Goal: Contribute content: Contribute content

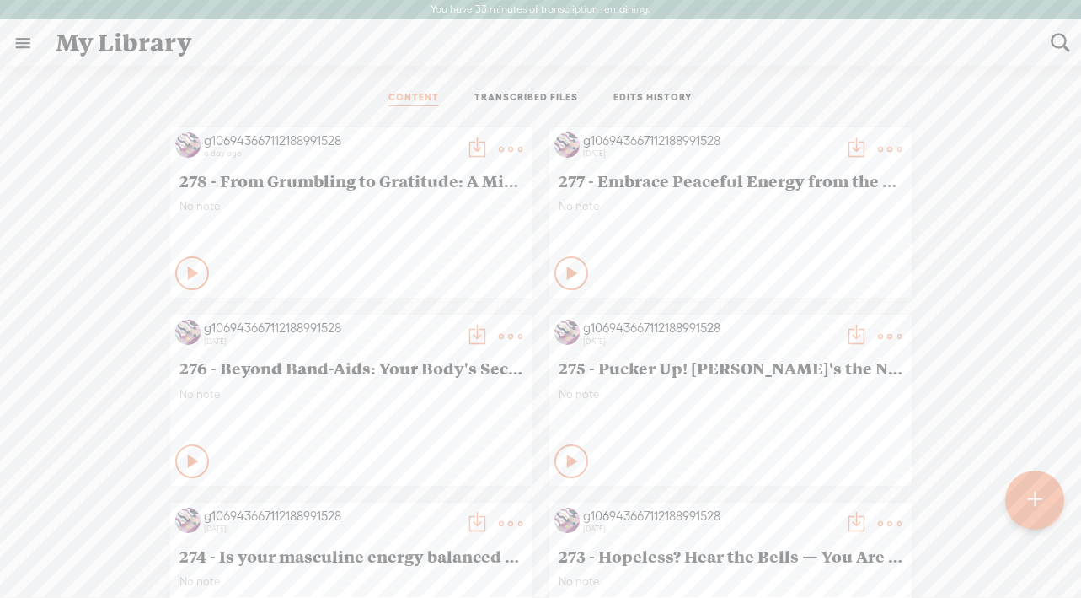
click at [1028, 498] on t at bounding box center [1035, 499] width 14 height 37
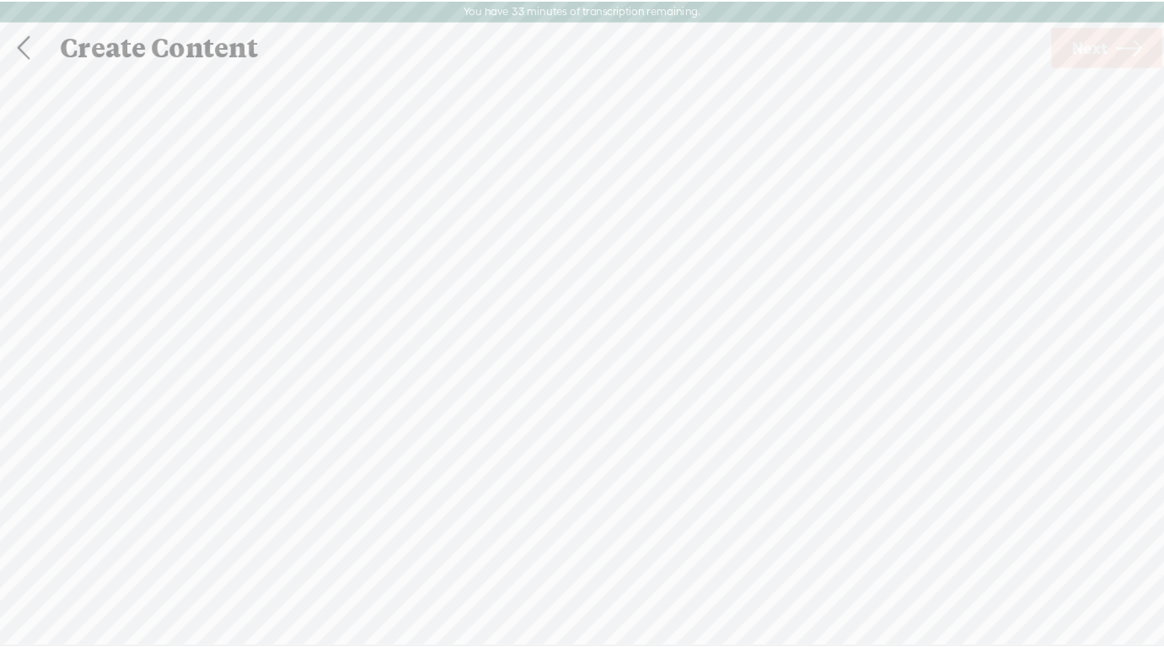
scroll to position [1, 0]
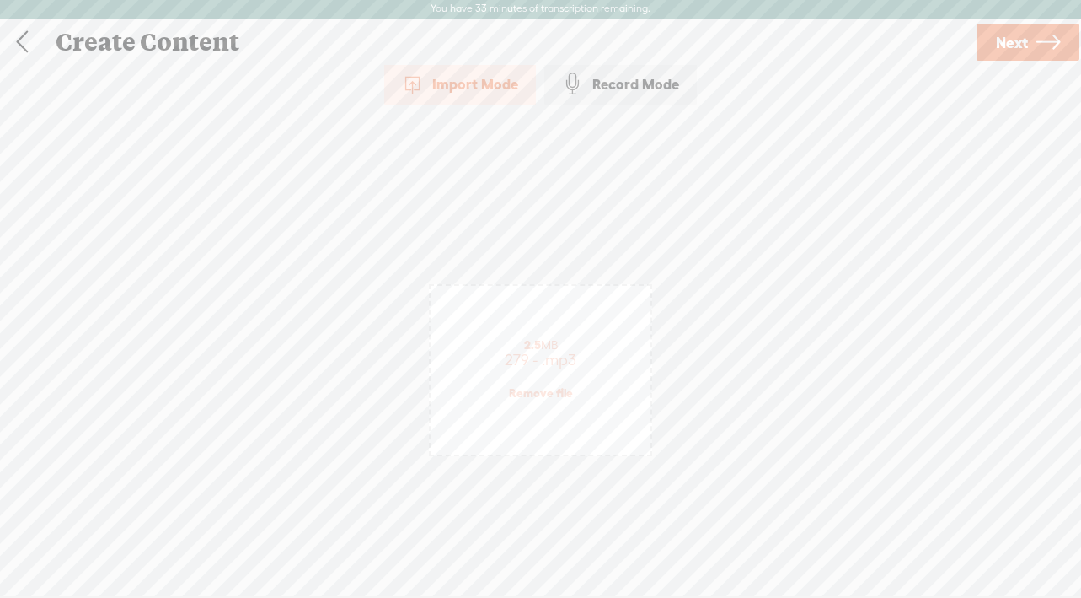
click at [1004, 40] on span "Next" at bounding box center [1012, 42] width 32 height 43
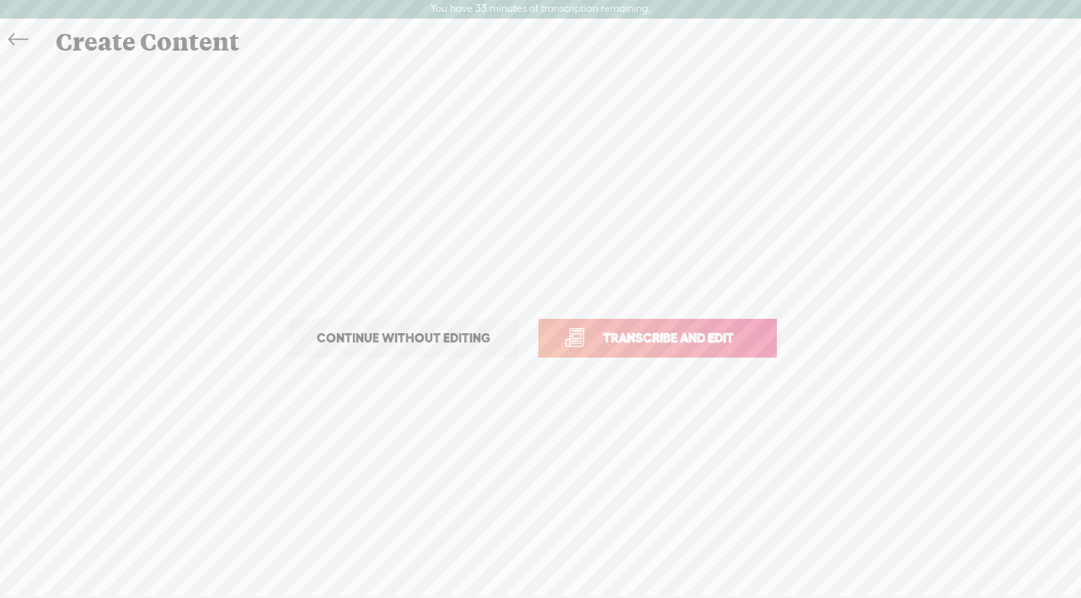
click at [668, 344] on span "Transcribe and edit" at bounding box center [669, 337] width 166 height 19
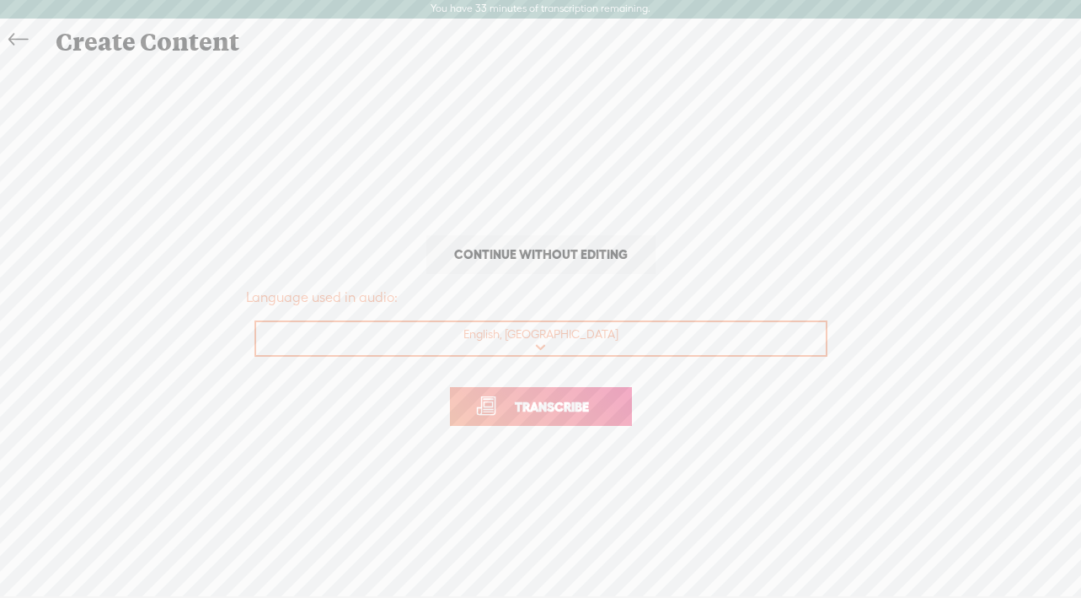
click at [566, 383] on p "Transcribe" at bounding box center [541, 406] width 590 height 74
click at [559, 411] on span "Transcribe" at bounding box center [552, 406] width 110 height 19
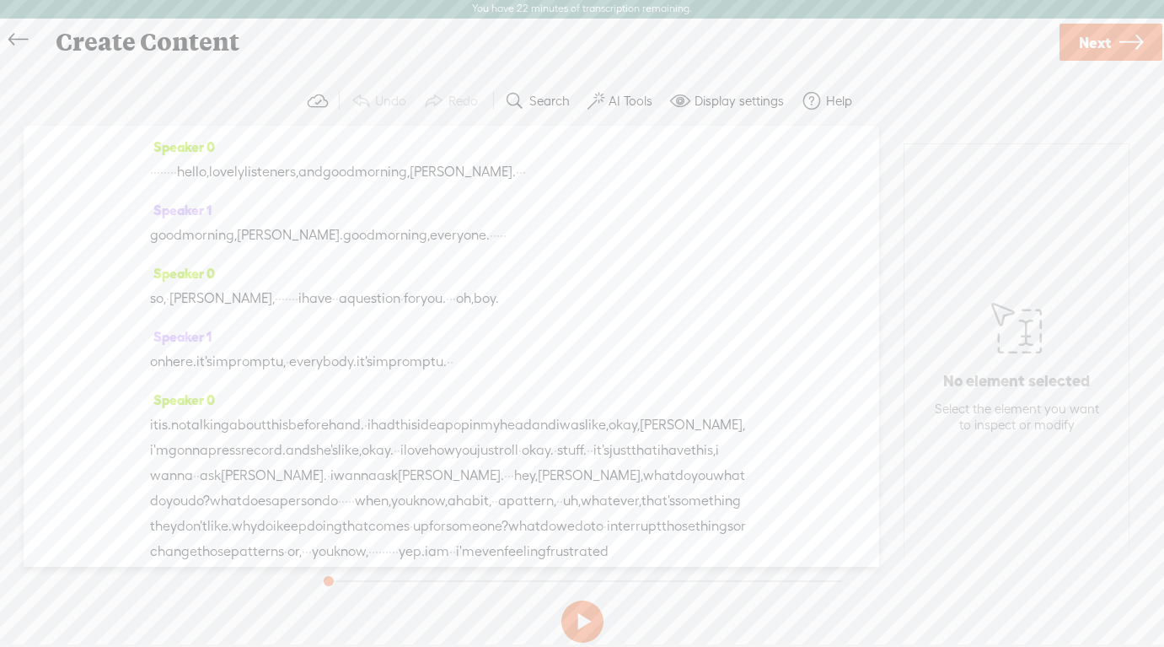
drag, startPoint x: 225, startPoint y: 174, endPoint x: 157, endPoint y: 174, distance: 68.3
click at [157, 174] on div "· · · · · · · · hello, lovely listeners, and good morning, [PERSON_NAME]. · · ·" at bounding box center [451, 171] width 603 height 25
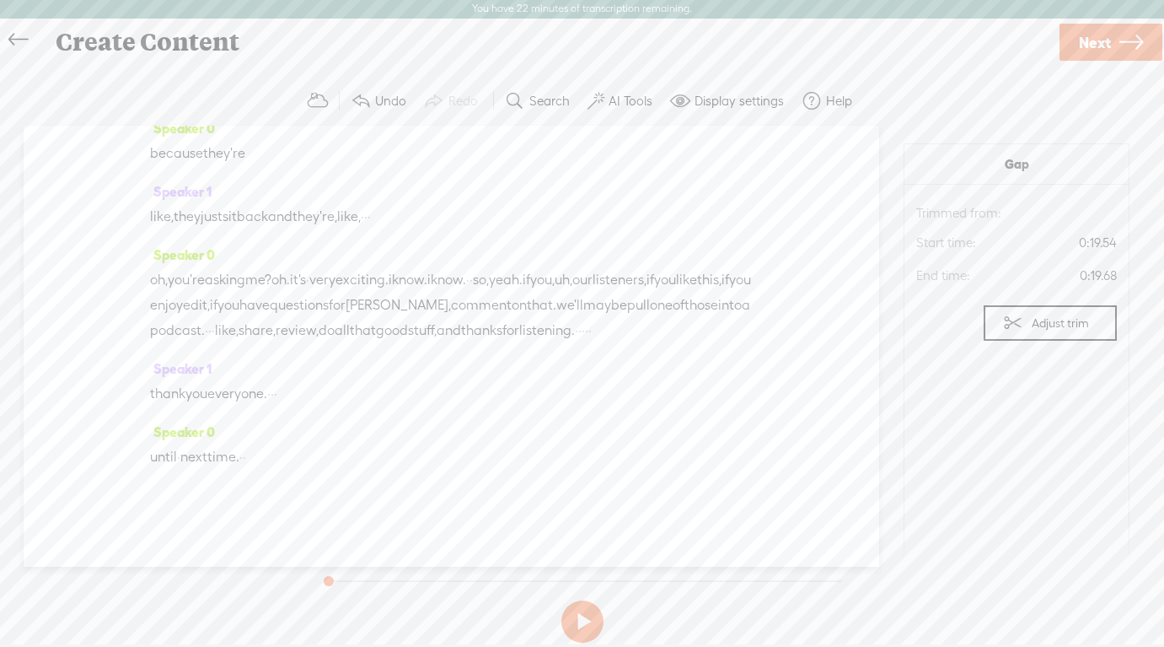
scroll to position [4484, 0]
drag, startPoint x: 268, startPoint y: 455, endPoint x: 302, endPoint y: 456, distance: 33.7
click at [302, 456] on div "until · next time. · ·" at bounding box center [451, 456] width 603 height 25
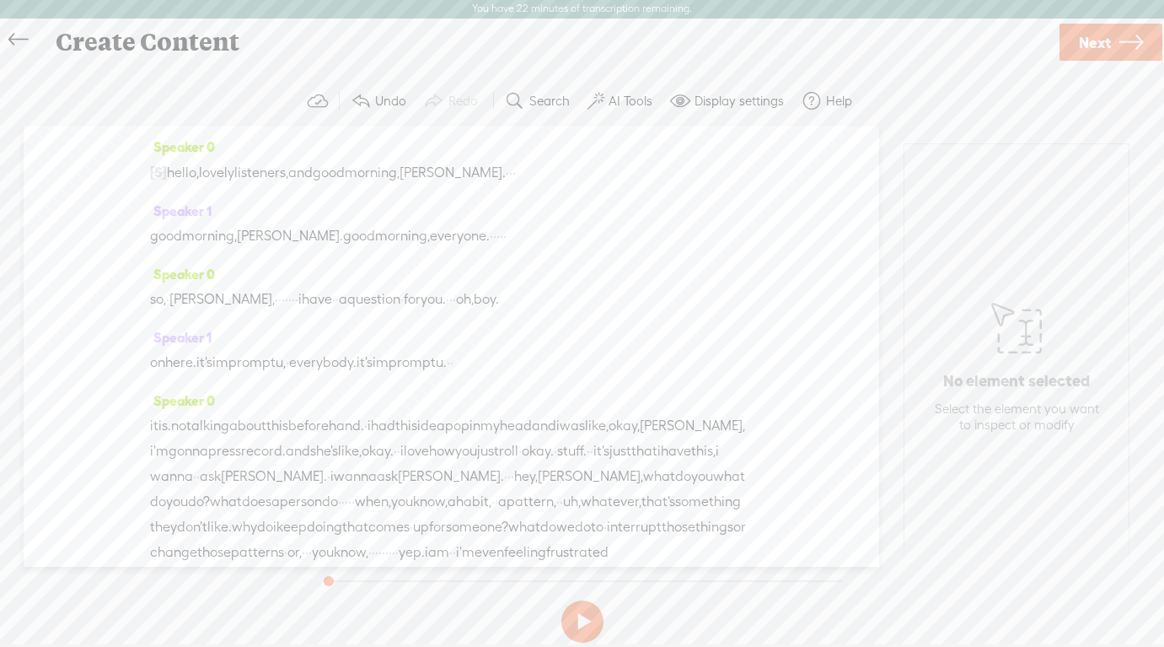
click at [1081, 46] on span "Next" at bounding box center [1095, 42] width 32 height 43
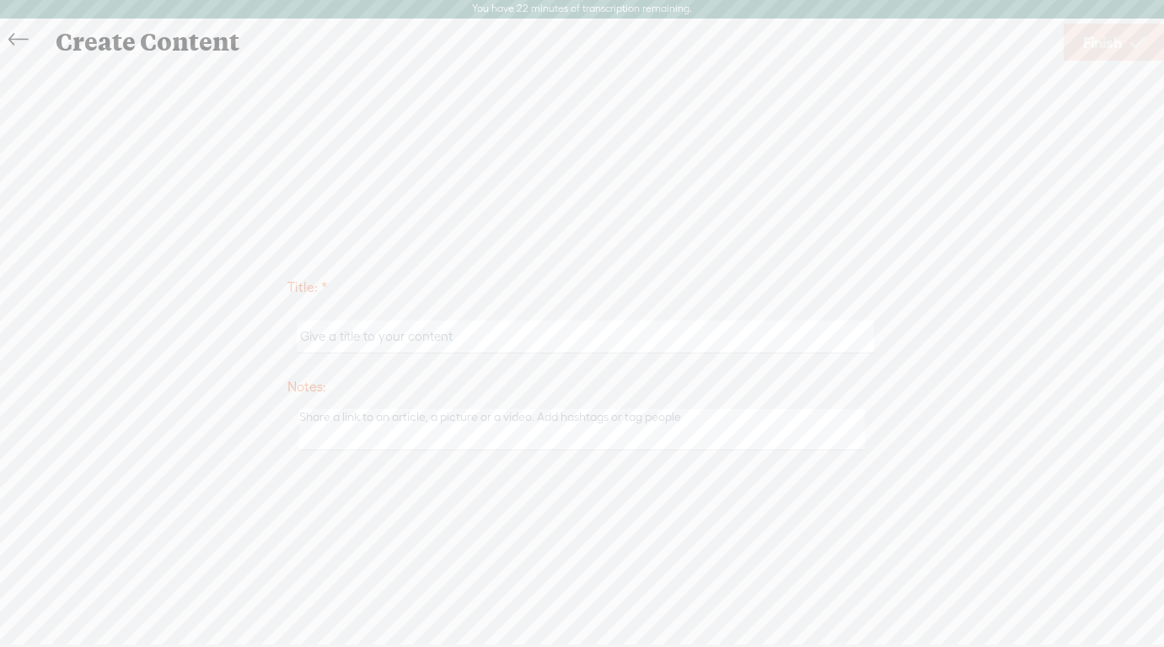
click at [344, 336] on input "text" at bounding box center [585, 336] width 577 height 33
click at [377, 340] on input "279 - Stop Playing" at bounding box center [585, 336] width 577 height 33
drag, startPoint x: 619, startPoint y: 333, endPoint x: 255, endPoint y: 334, distance: 364.1
click at [255, 334] on div "Title: * 279 - Stop Eating the Glue (An Ask [PERSON_NAME] Episode) Notes: Save …" at bounding box center [582, 361] width 1130 height 191
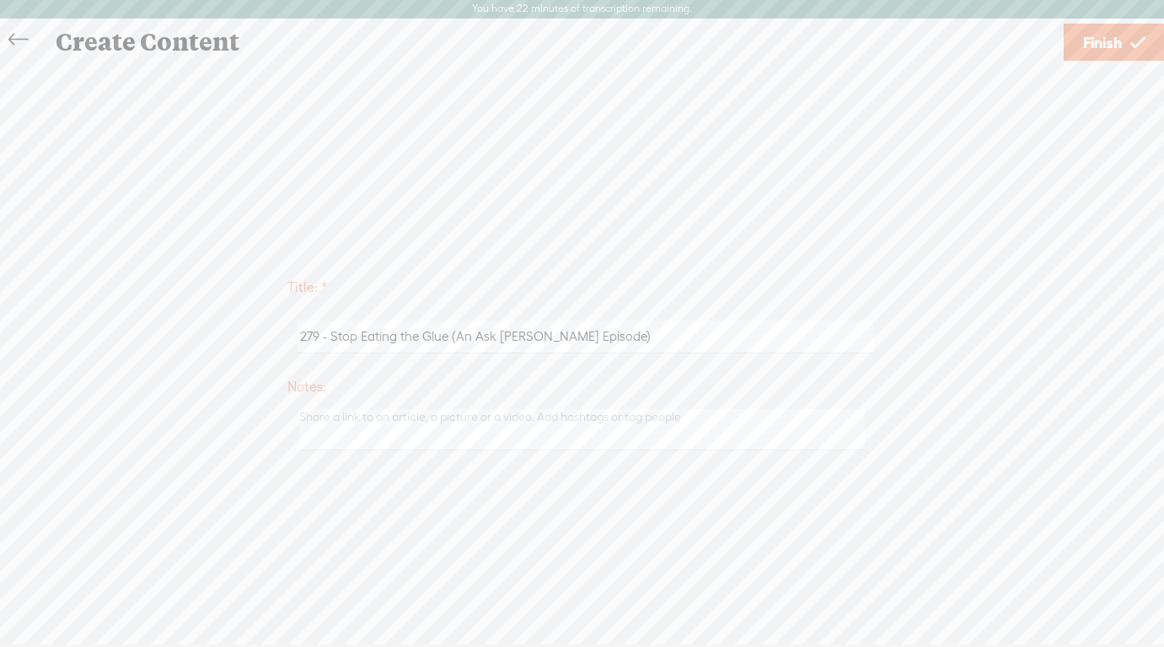
type input "279 - Stop Eating the Glue (An Ask [PERSON_NAME] Episode)"
click at [1081, 49] on span "Finish" at bounding box center [1102, 42] width 39 height 43
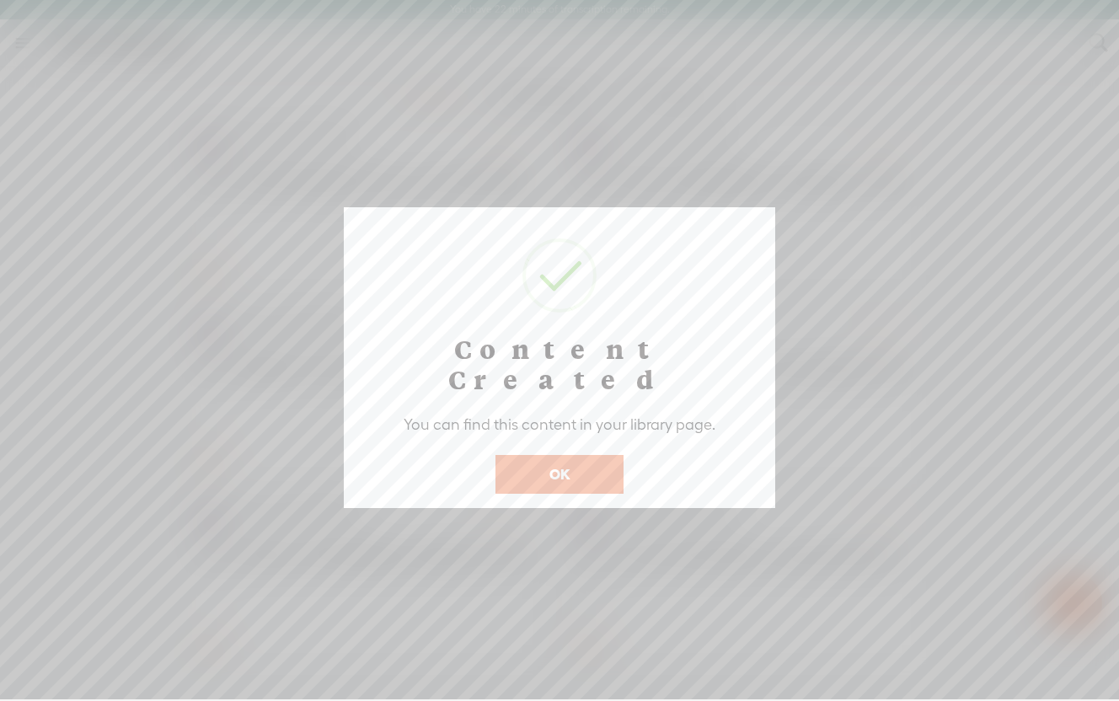
click at [543, 455] on button "OK" at bounding box center [560, 474] width 128 height 39
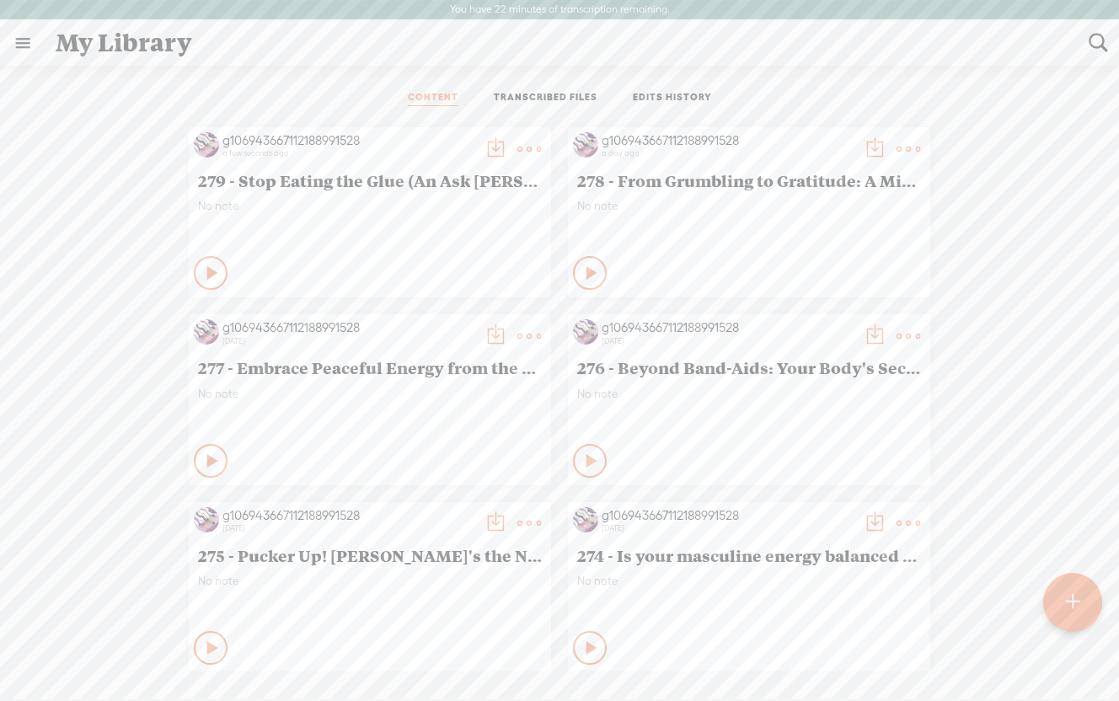
click at [205, 275] on icon at bounding box center [213, 273] width 17 height 17
click at [205, 275] on icon at bounding box center [211, 273] width 17 height 17
click at [205, 275] on icon at bounding box center [213, 273] width 17 height 17
click at [205, 275] on icon at bounding box center [211, 273] width 17 height 17
click at [490, 151] on t at bounding box center [496, 149] width 24 height 24
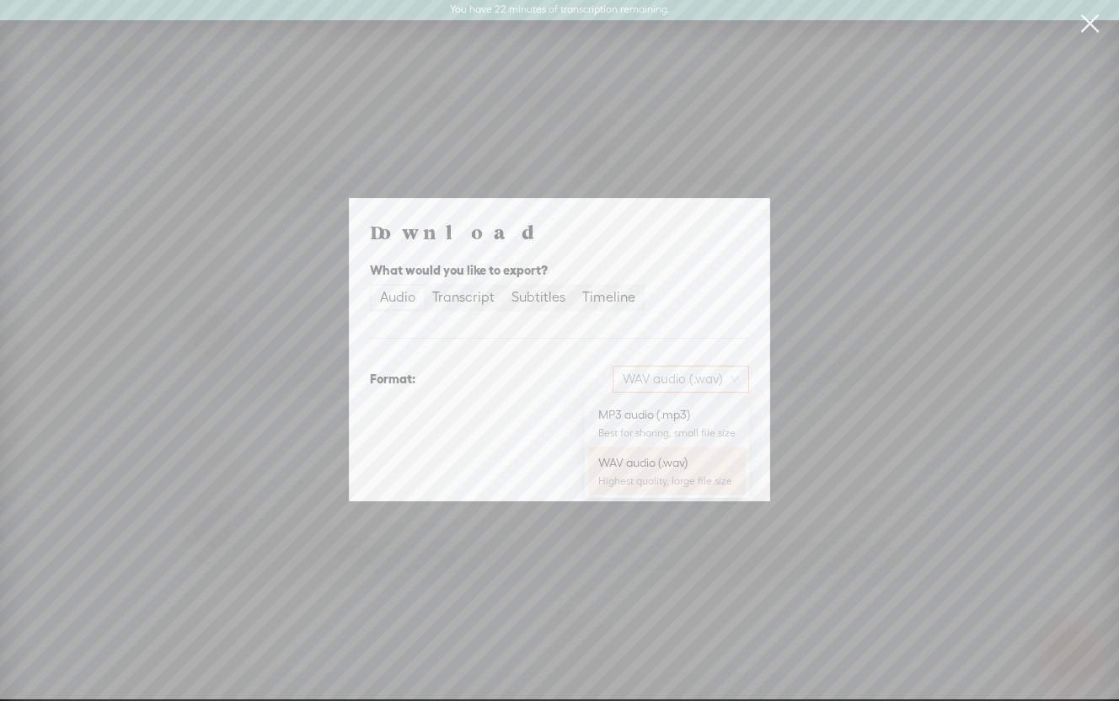
click at [658, 384] on span "WAV audio (.wav)" at bounding box center [681, 379] width 116 height 25
click at [646, 418] on div "MP3 audio (.mp3)" at bounding box center [666, 414] width 137 height 17
click at [695, 459] on span "Download" at bounding box center [706, 467] width 59 height 17
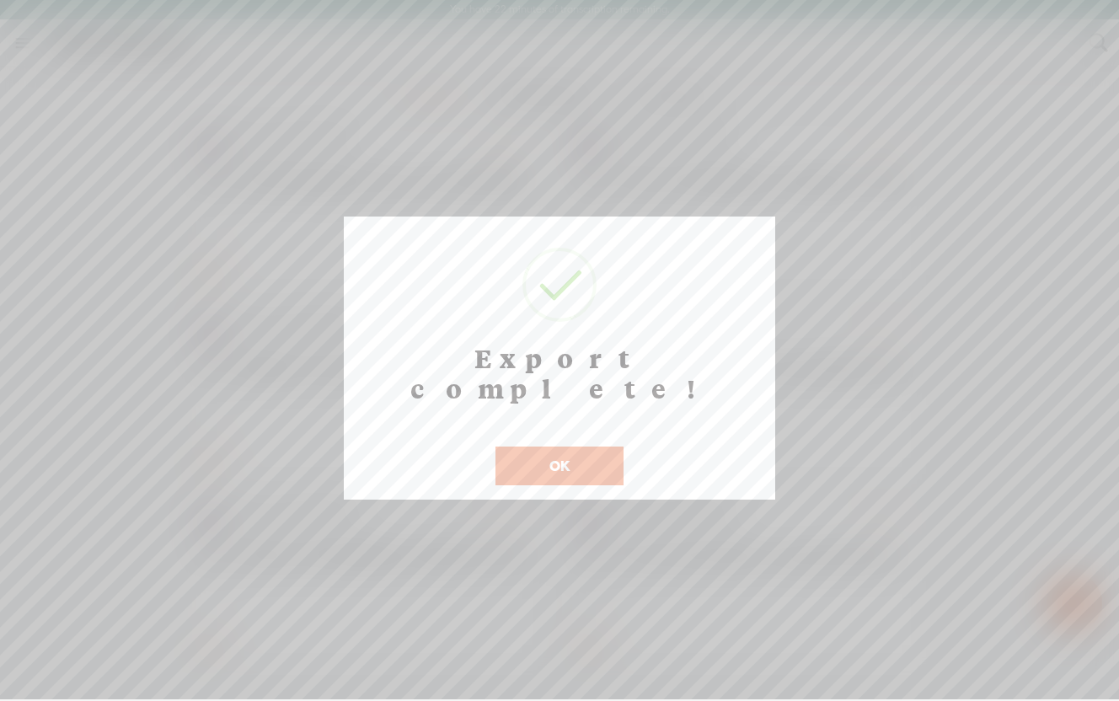
click at [561, 447] on button "OK" at bounding box center [560, 466] width 128 height 39
